Goal: Task Accomplishment & Management: Complete application form

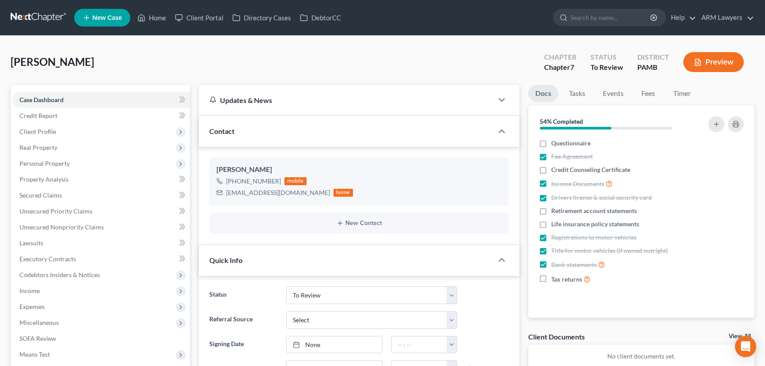
select select "21"
drag, startPoint x: 153, startPoint y: 16, endPoint x: 143, endPoint y: 55, distance: 40.0
click at [153, 16] on link "Home" at bounding box center [152, 18] width 38 height 16
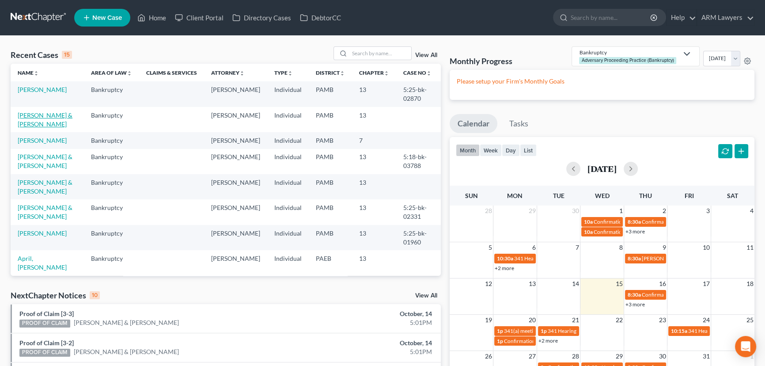
click at [57, 112] on link "[PERSON_NAME] & [PERSON_NAME]" at bounding box center [45, 119] width 55 height 16
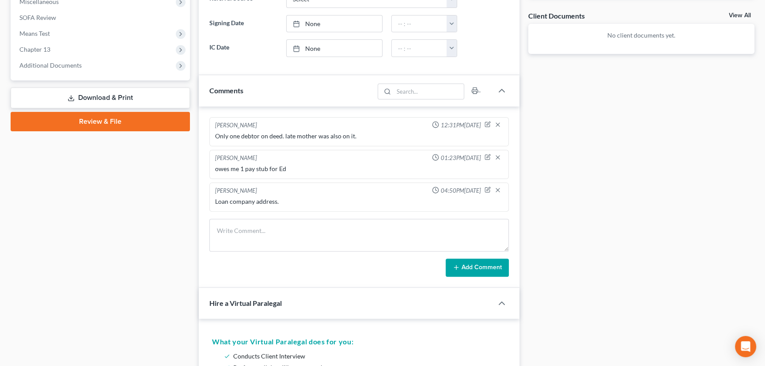
scroll to position [321, 0]
click at [494, 187] on icon "button" at bounding box center [497, 189] width 7 height 7
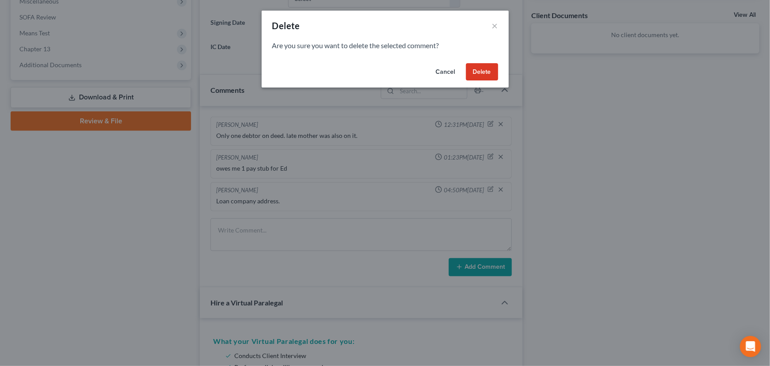
click at [489, 74] on button "Delete" at bounding box center [482, 72] width 32 height 18
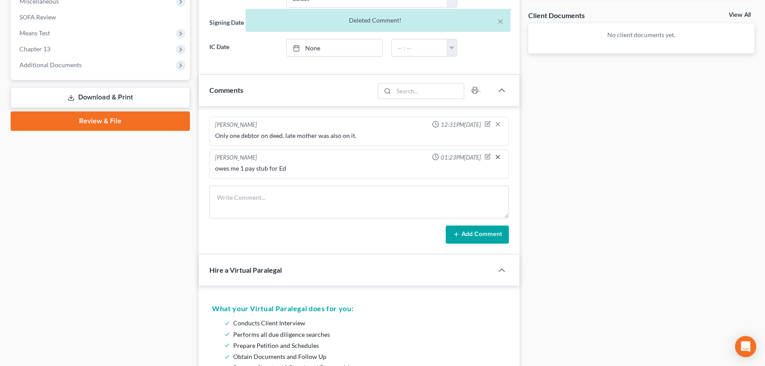
click at [498, 154] on icon "button" at bounding box center [497, 156] width 7 height 7
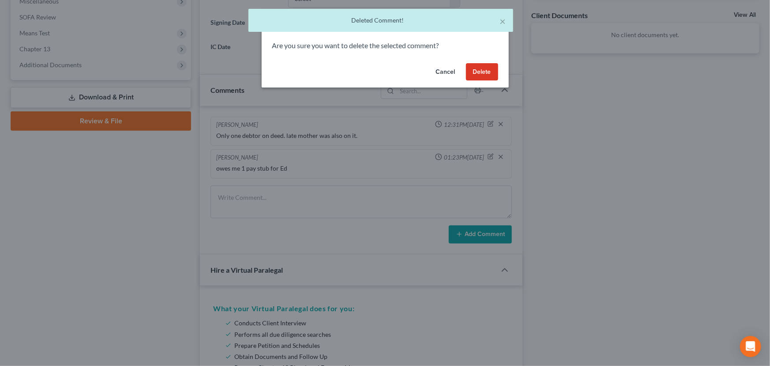
click at [484, 75] on button "Delete" at bounding box center [482, 72] width 32 height 18
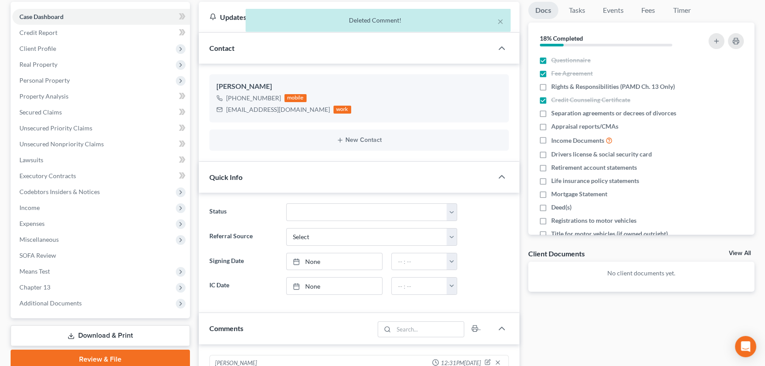
scroll to position [80, 0]
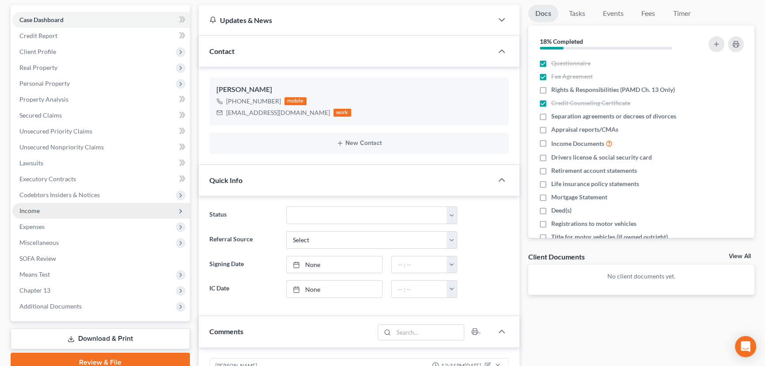
click at [106, 211] on span "Income" at bounding box center [100, 211] width 177 height 16
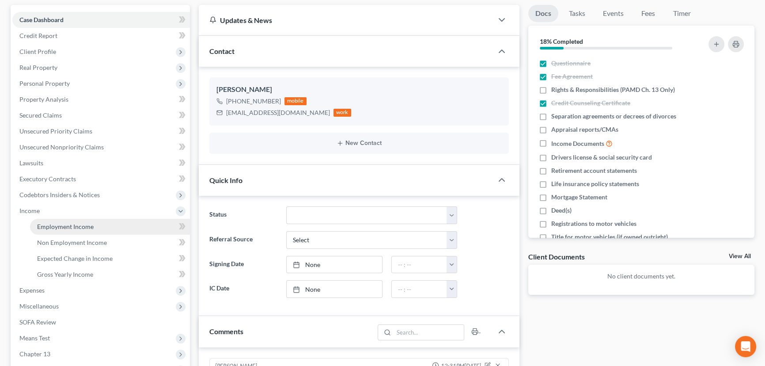
click at [110, 226] on link "Employment Income" at bounding box center [110, 227] width 160 height 16
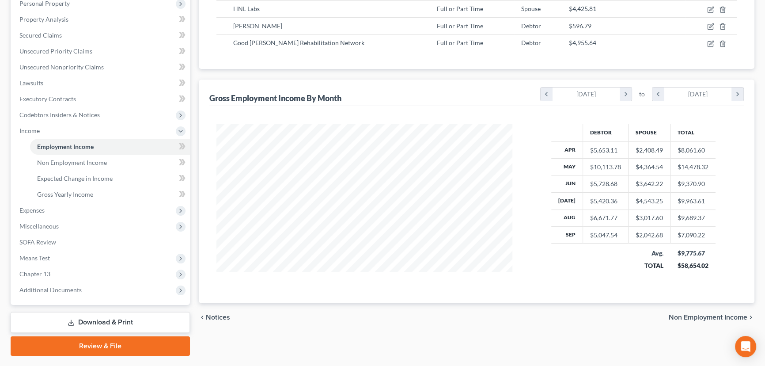
scroll to position [160, 0]
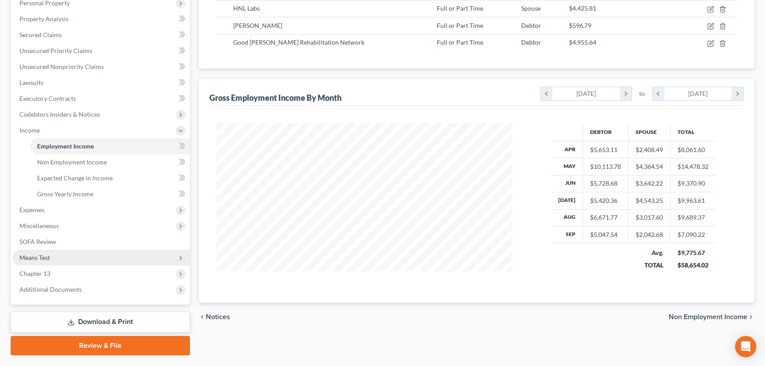
click at [82, 251] on span "Means Test" at bounding box center [100, 257] width 177 height 16
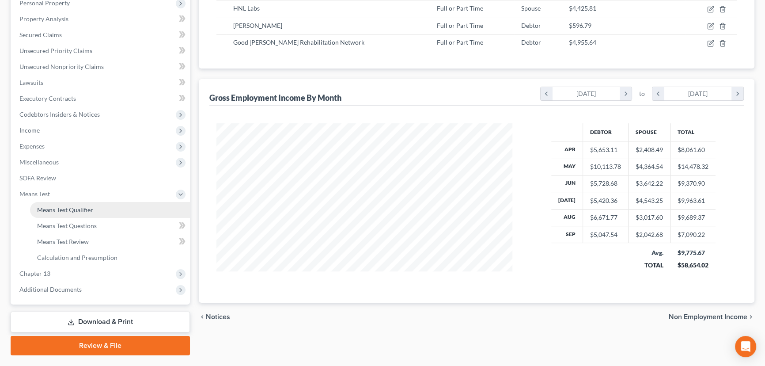
click at [111, 207] on link "Means Test Qualifier" at bounding box center [110, 210] width 160 height 16
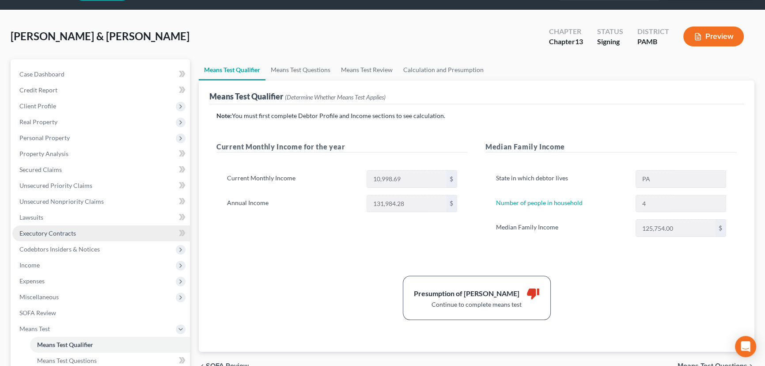
scroll to position [40, 0]
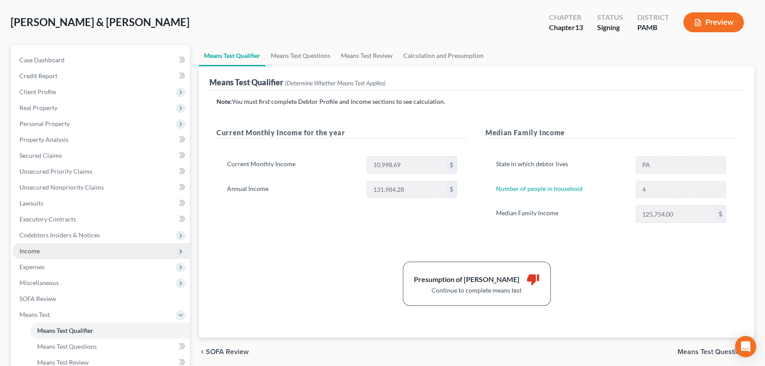
click at [98, 252] on span "Income" at bounding box center [100, 251] width 177 height 16
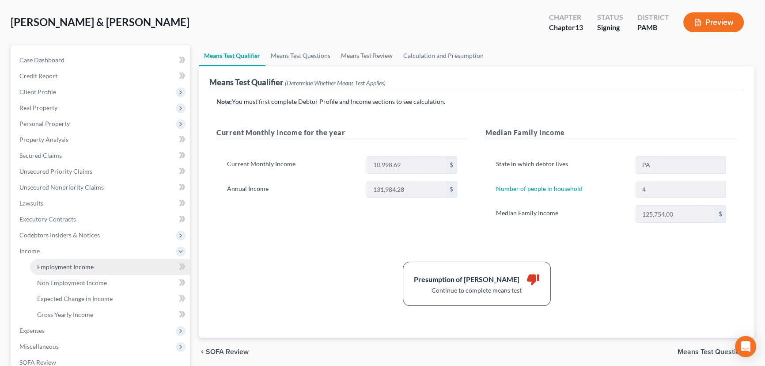
click at [106, 268] on link "Employment Income" at bounding box center [110, 267] width 160 height 16
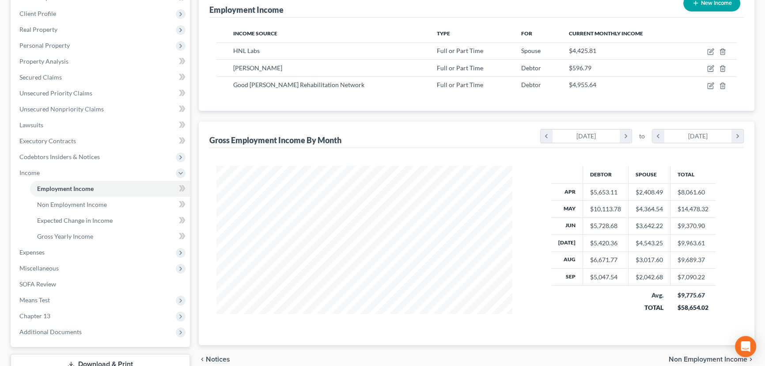
scroll to position [120, 0]
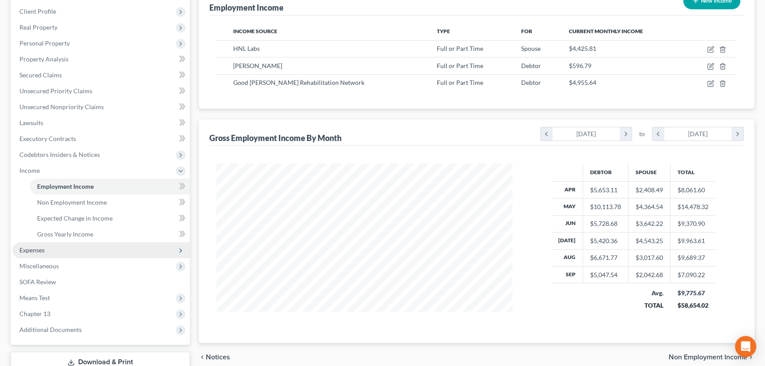
click at [55, 251] on span "Expenses" at bounding box center [100, 250] width 177 height 16
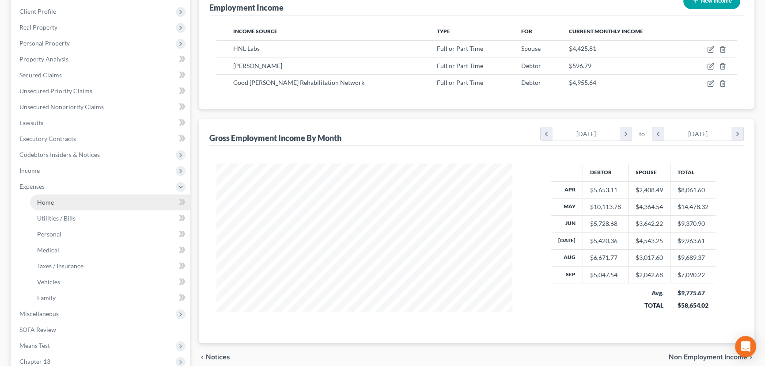
click at [83, 203] on link "Home" at bounding box center [110, 202] width 160 height 16
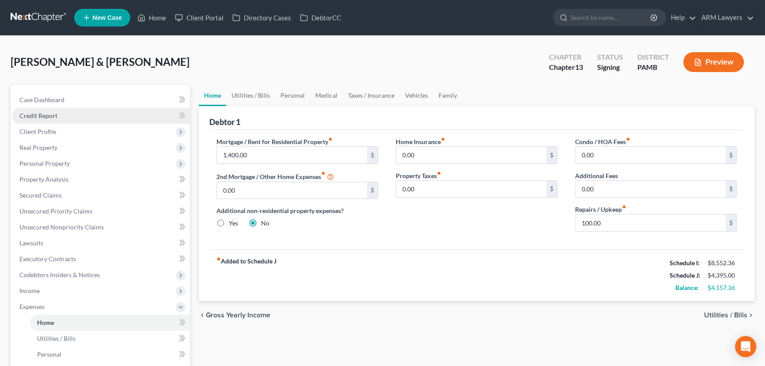
click at [79, 115] on link "Credit Report" at bounding box center [100, 116] width 177 height 16
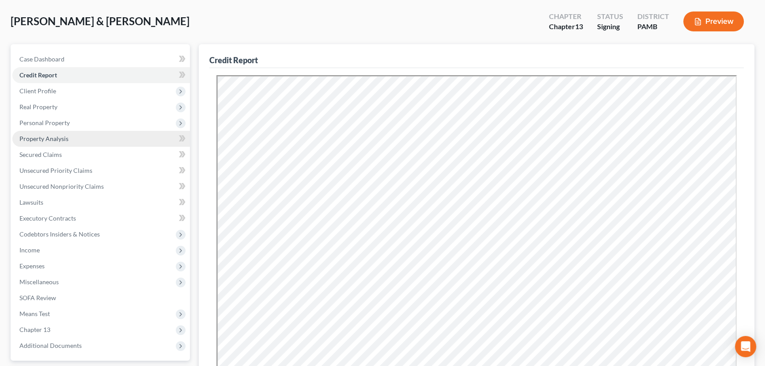
scroll to position [40, 0]
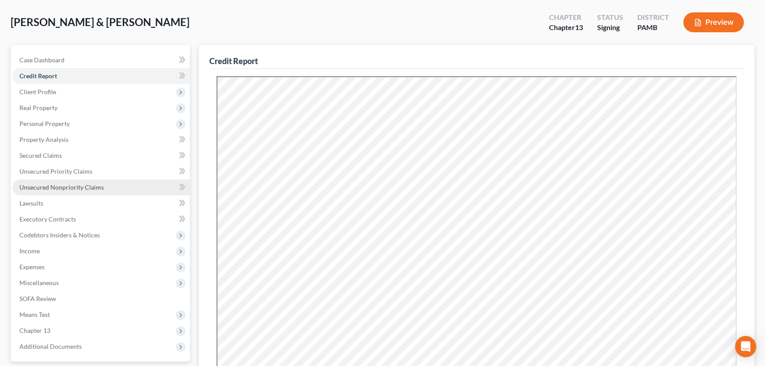
click at [108, 182] on link "Unsecured Nonpriority Claims" at bounding box center [100, 187] width 177 height 16
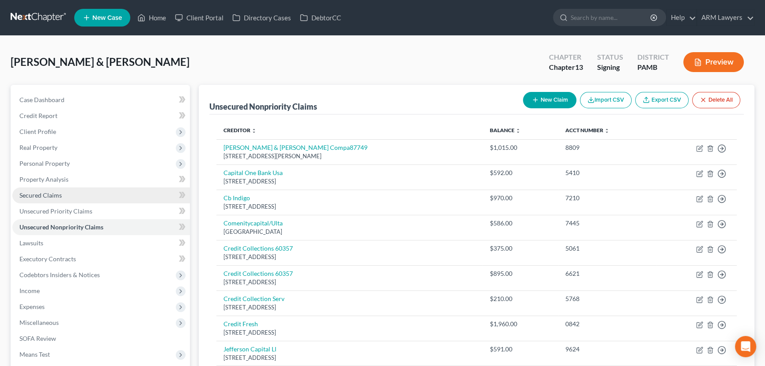
click at [63, 196] on link "Secured Claims" at bounding box center [100, 195] width 177 height 16
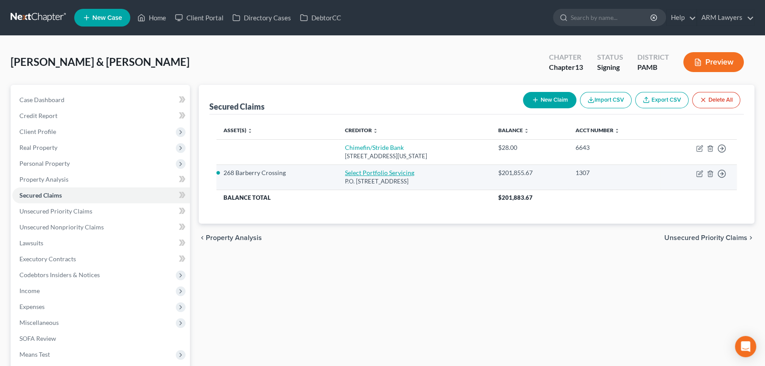
click at [388, 173] on link "Select Portfolio Servicing" at bounding box center [379, 173] width 69 height 8
select select "46"
select select "2"
select select "0"
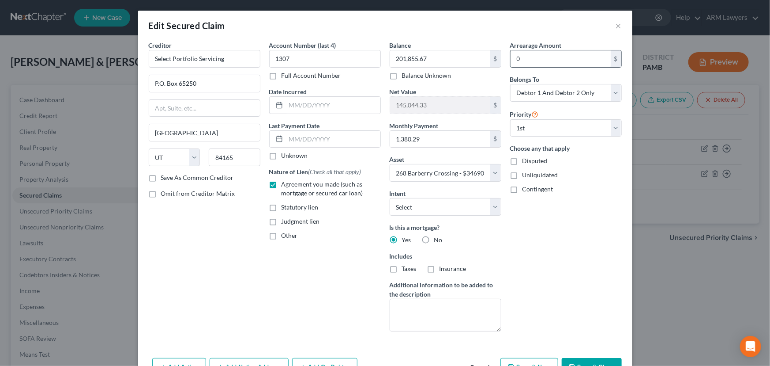
click at [535, 63] on input "0" at bounding box center [561, 58] width 100 height 17
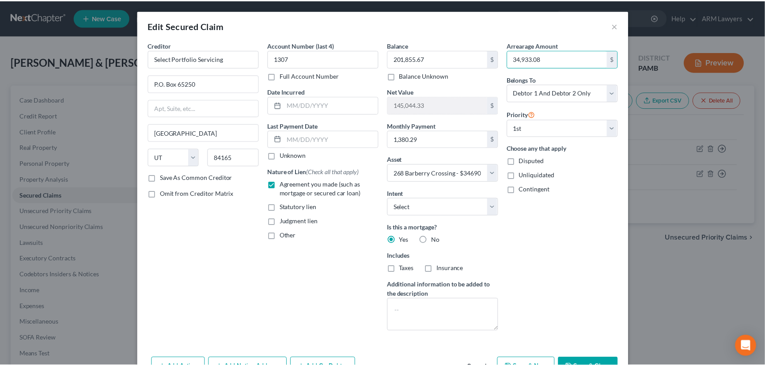
scroll to position [53, 0]
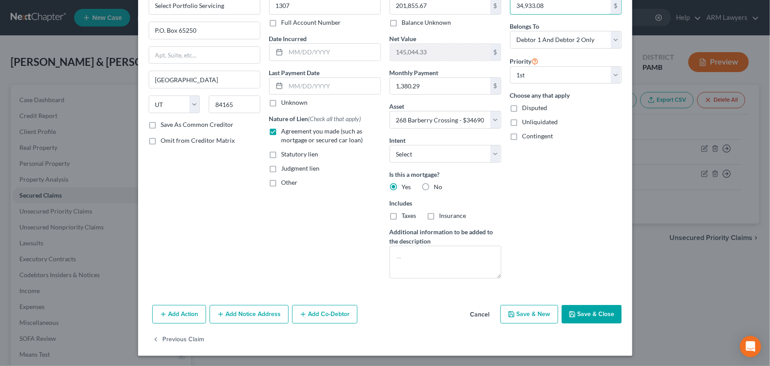
type input "34,933.08"
click at [587, 305] on button "Save & Close" at bounding box center [592, 314] width 60 height 19
select select
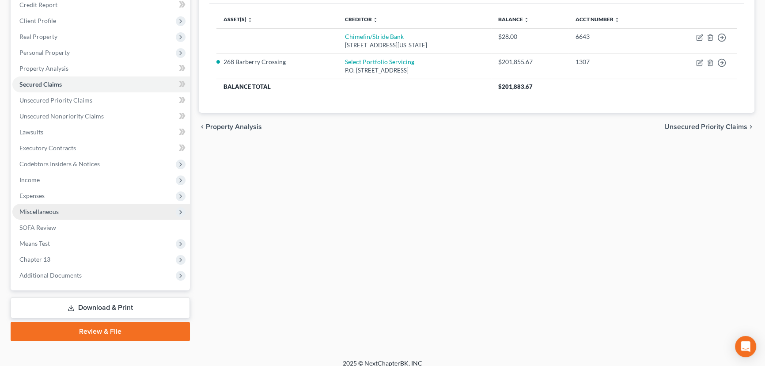
scroll to position [118, 0]
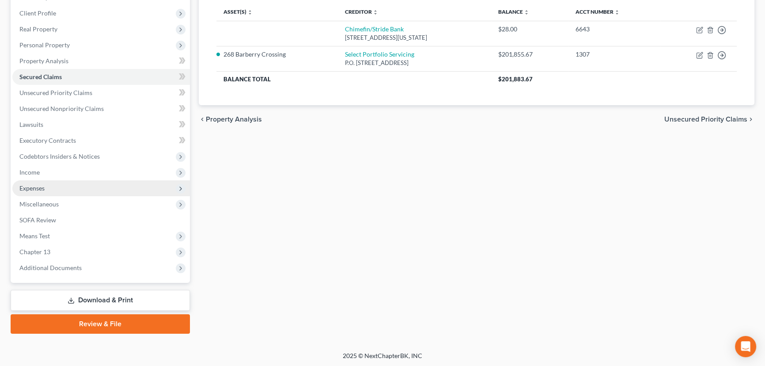
click at [73, 183] on span "Expenses" at bounding box center [100, 188] width 177 height 16
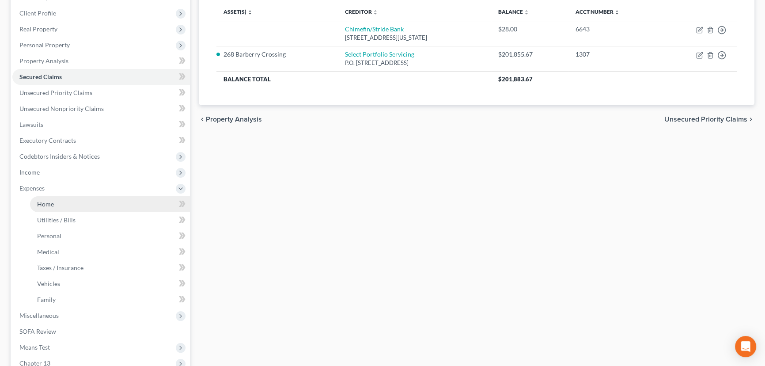
click at [102, 204] on link "Home" at bounding box center [110, 204] width 160 height 16
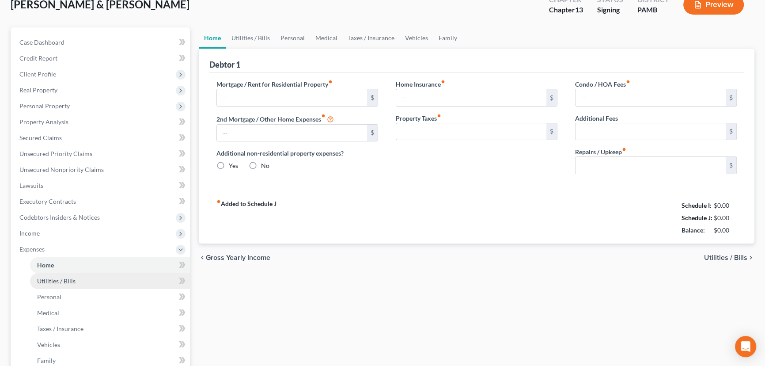
type input "1,400.00"
type input "0.00"
radio input "true"
type input "0.00"
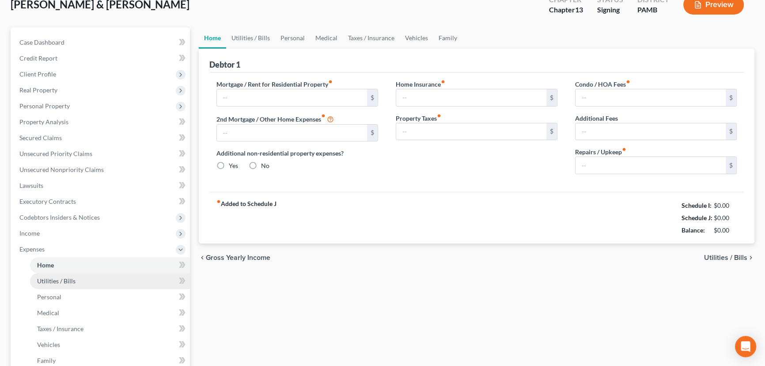
type input "0.00"
type input "100.00"
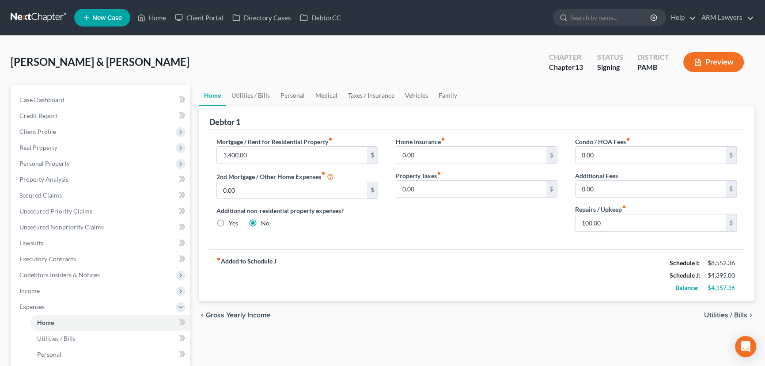
click at [192, 65] on div "[PERSON_NAME] & [PERSON_NAME] Upgraded Chapter Chapter 13 Status Signing Distri…" at bounding box center [382, 65] width 743 height 38
drag, startPoint x: 152, startPoint y: 17, endPoint x: 183, endPoint y: 65, distance: 57.2
click at [152, 17] on link "Home" at bounding box center [152, 18] width 38 height 16
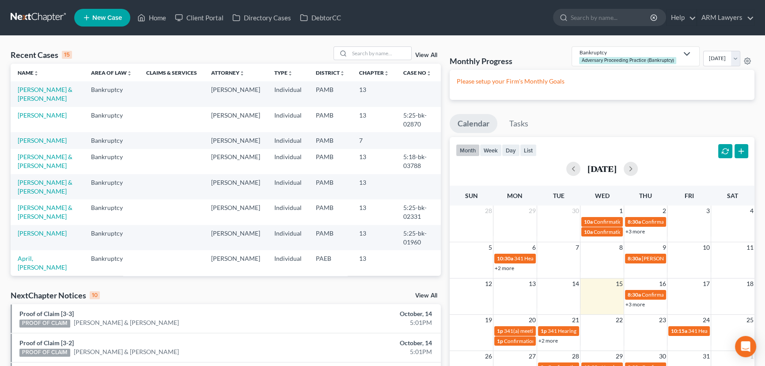
click at [428, 55] on link "View All" at bounding box center [426, 55] width 22 height 6
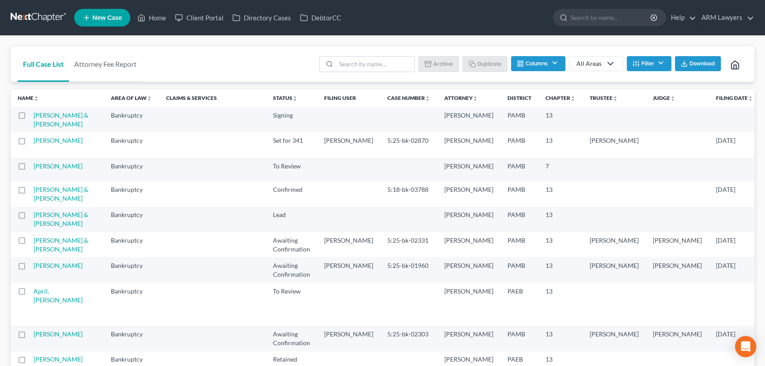
click at [643, 70] on button "Filter" at bounding box center [648, 63] width 45 height 15
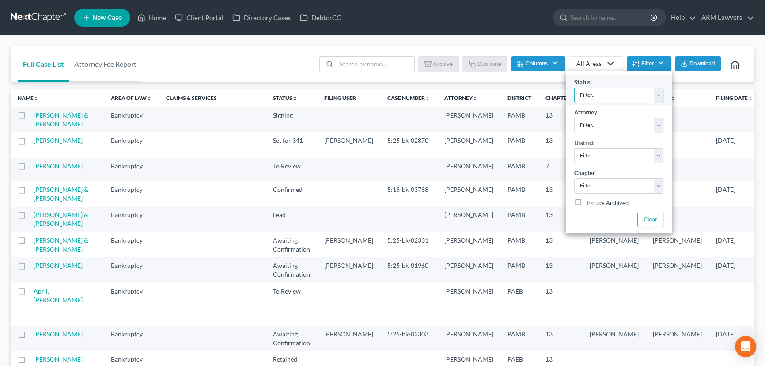
drag, startPoint x: 588, startPoint y: 92, endPoint x: 594, endPoint y: 93, distance: 5.4
click at [588, 92] on select "Filter... Answer Due Awaiting Confirmation Awaiting Discharge Confirmed Could N…" at bounding box center [618, 94] width 89 height 15
click at [574, 87] on select "Filter... Answer Due Awaiting Confirmation Awaiting Discharge Confirmed Could N…" at bounding box center [618, 94] width 89 height 15
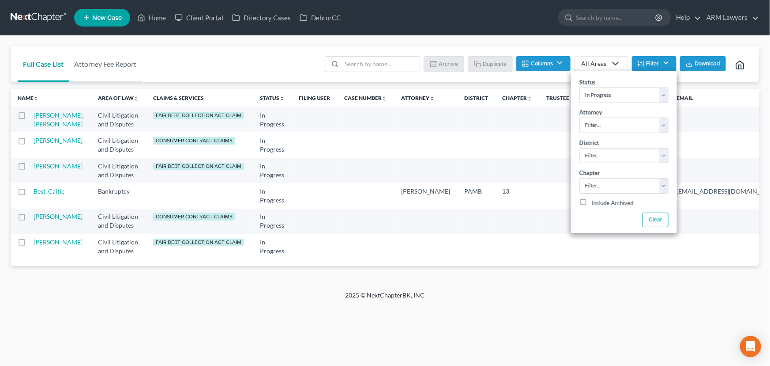
click at [616, 64] on polyline at bounding box center [615, 63] width 5 height 3
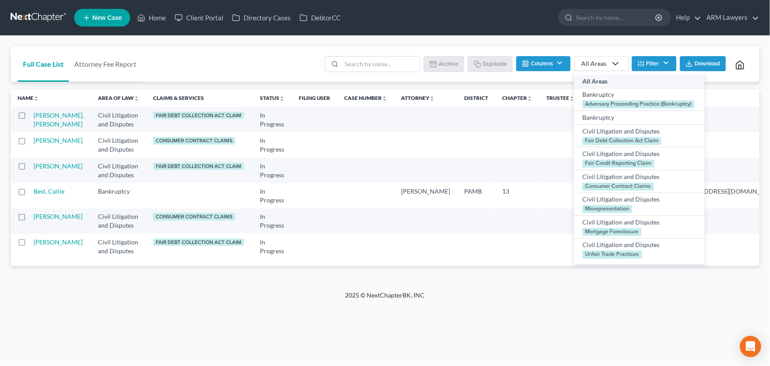
click at [638, 66] on icon "button" at bounding box center [641, 63] width 7 height 7
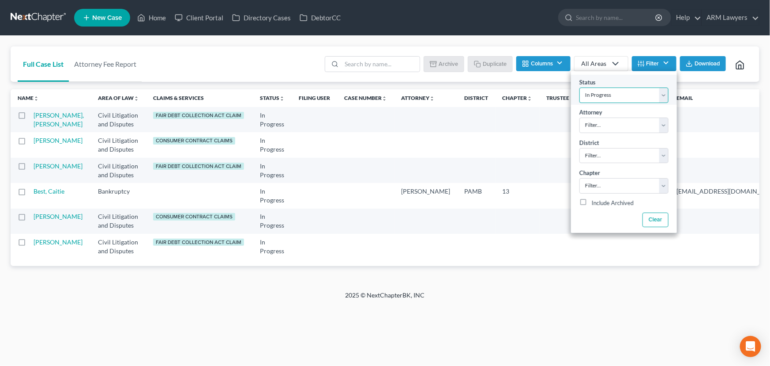
click at [626, 93] on select "Filter... Answer Due Awaiting Confirmation Awaiting Discharge Confirmed Could N…" at bounding box center [624, 94] width 89 height 15
select select "10"
click at [580, 87] on select "Filter... Answer Due Awaiting Confirmation Awaiting Discharge Confirmed Could N…" at bounding box center [624, 94] width 89 height 15
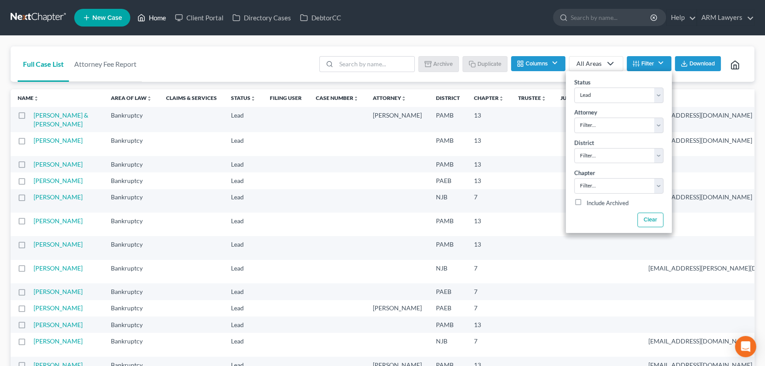
drag, startPoint x: 145, startPoint y: 19, endPoint x: 148, endPoint y: 23, distance: 4.7
click at [145, 19] on icon at bounding box center [142, 18] width 6 height 7
